Goal: Use online tool/utility: Utilize a website feature to perform a specific function

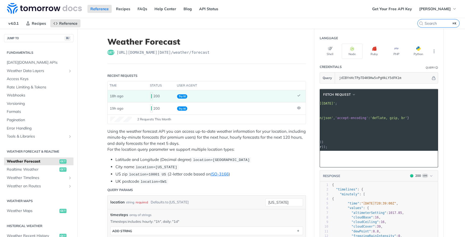
scroll to position [0, 70]
drag, startPoint x: 297, startPoint y: 199, endPoint x: 244, endPoint y: 200, distance: 52.8
click at [244, 200] on div "location string required Defaults to [US_STATE] [US_STATE] required type : stri…" at bounding box center [206, 203] width 193 height 8
drag, startPoint x: 288, startPoint y: 201, endPoint x: 261, endPoint y: 201, distance: 26.9
click at [261, 201] on div "location string required Defaults to [US_STATE] [US_STATE]" at bounding box center [206, 203] width 193 height 8
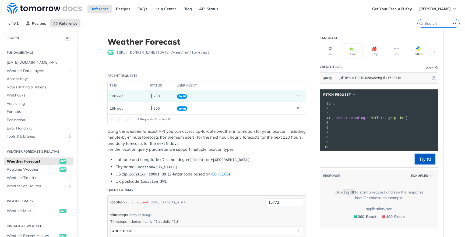
click at [430, 163] on button "Try It!" at bounding box center [425, 159] width 20 height 11
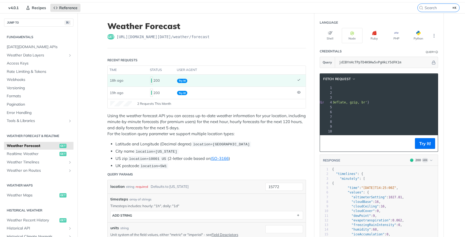
scroll to position [0, 0]
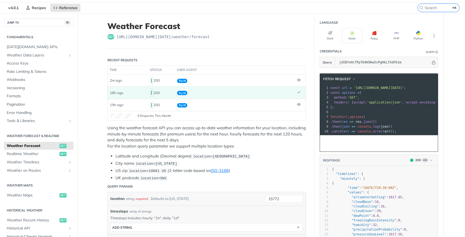
click at [257, 148] on p "Using the weather forecast API you can access up-to-date weather information fo…" at bounding box center [206, 137] width 199 height 24
drag, startPoint x: 290, startPoint y: 200, endPoint x: 287, endPoint y: 200, distance: 3.2
click at [287, 200] on input "15772" at bounding box center [284, 199] width 38 height 8
drag, startPoint x: 287, startPoint y: 200, endPoint x: 263, endPoint y: 200, distance: 23.7
click at [265, 200] on input "15772" at bounding box center [284, 199] width 38 height 8
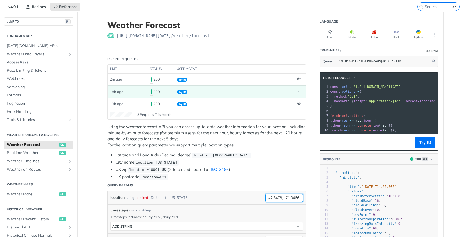
scroll to position [0, 1]
type input "42.3478, -71.0466"
click at [419, 148] on button "Try It!" at bounding box center [425, 142] width 20 height 11
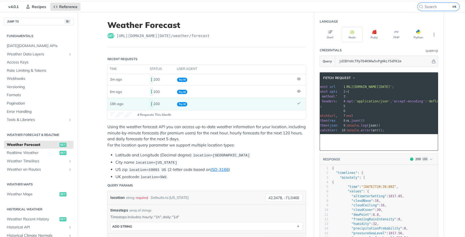
scroll to position [0, 0]
